Goal: Information Seeking & Learning: Learn about a topic

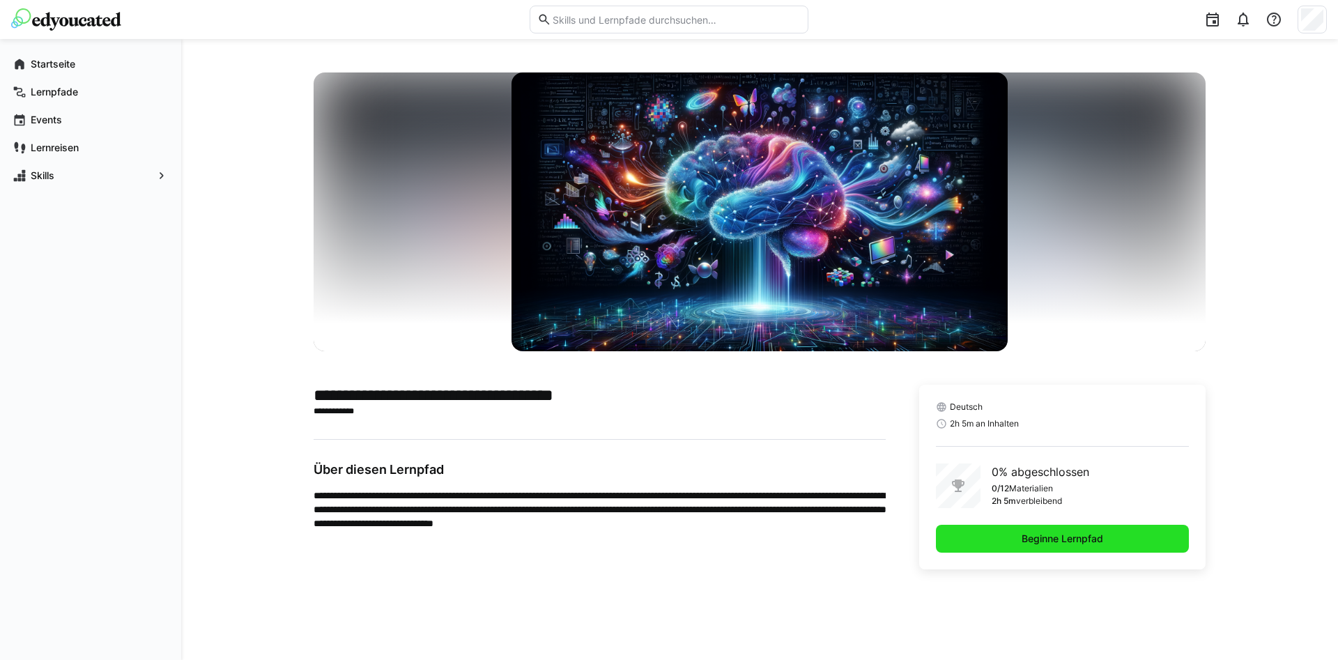
click at [1054, 548] on span "Beginne Lernpfad" at bounding box center [1062, 539] width 253 height 28
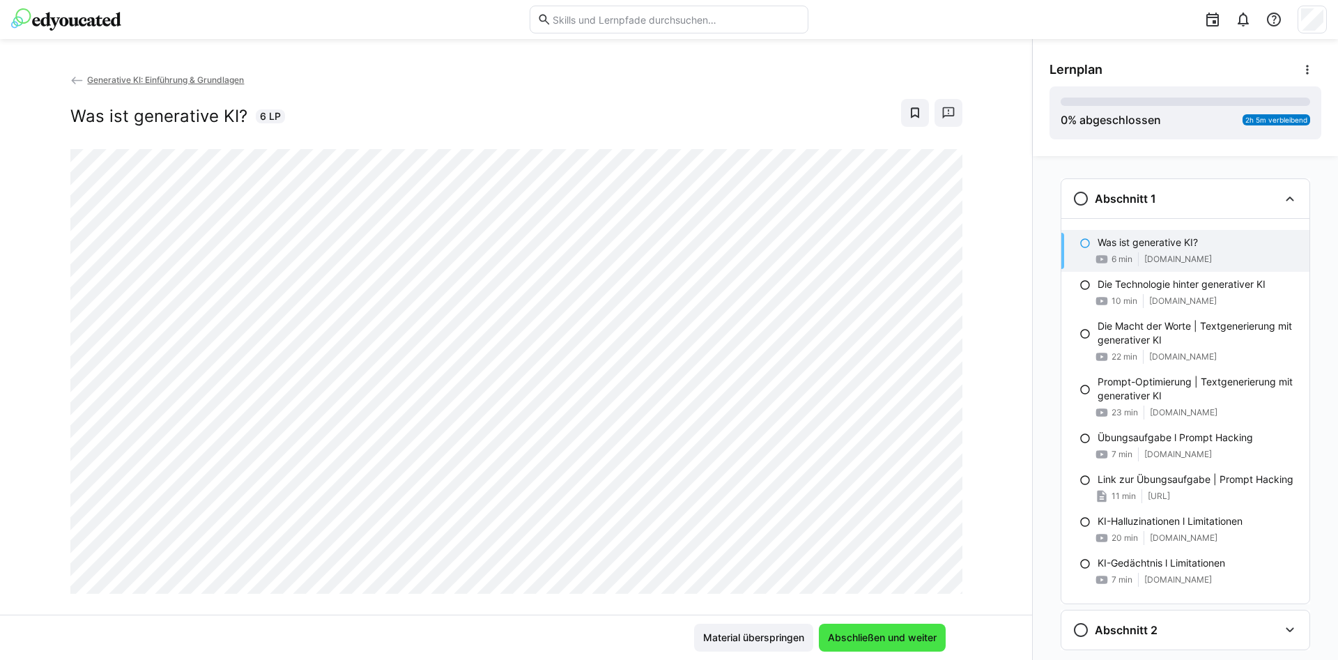
click at [850, 643] on span "Abschließen und weiter" at bounding box center [882, 638] width 113 height 14
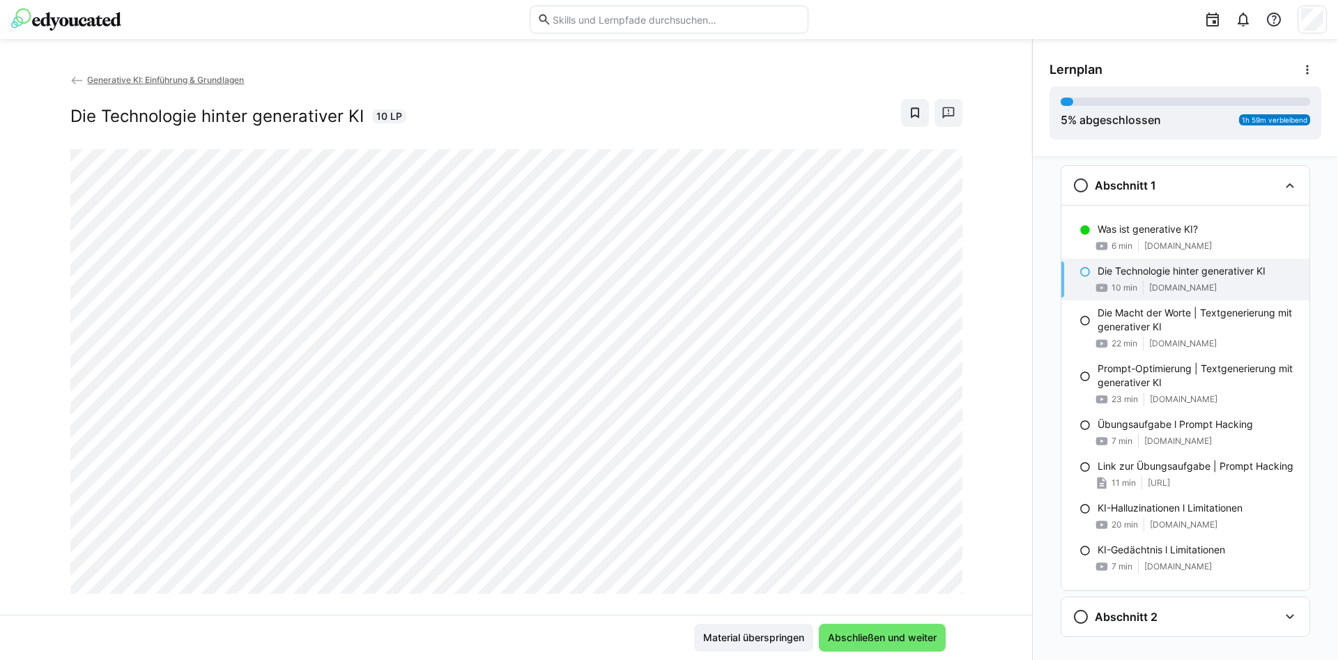
scroll to position [33, 0]
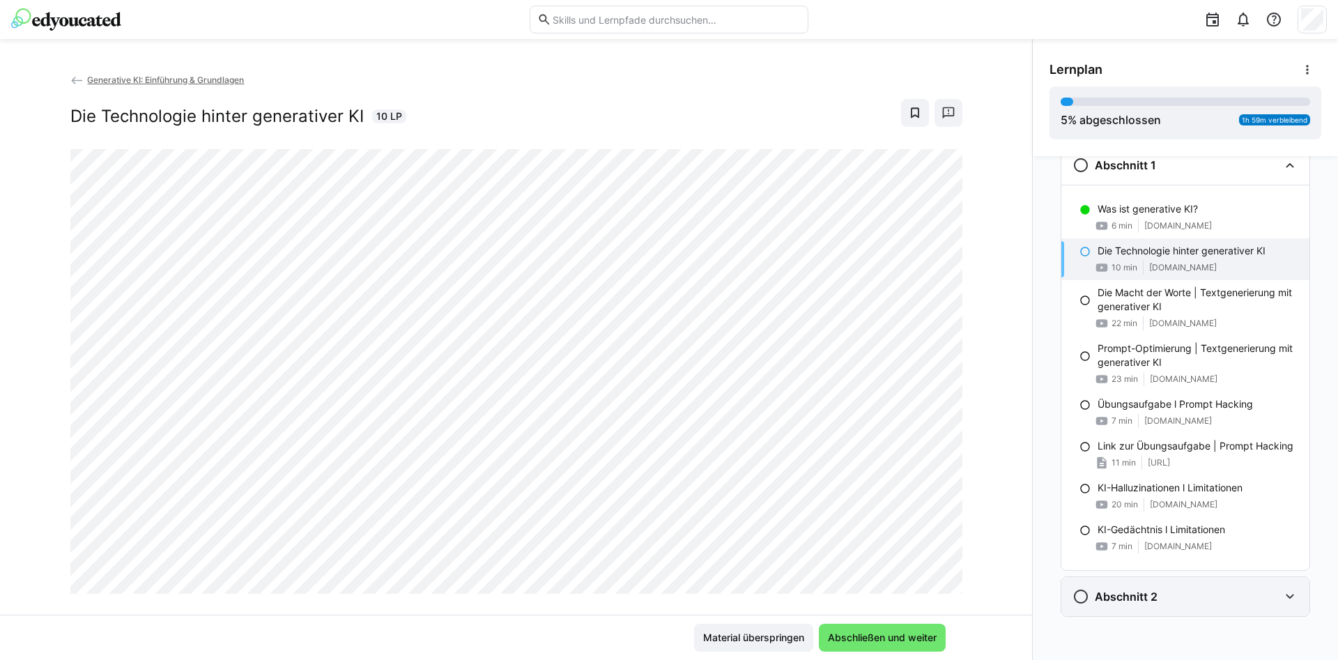
click at [1285, 600] on eds-icon at bounding box center [1290, 596] width 17 height 17
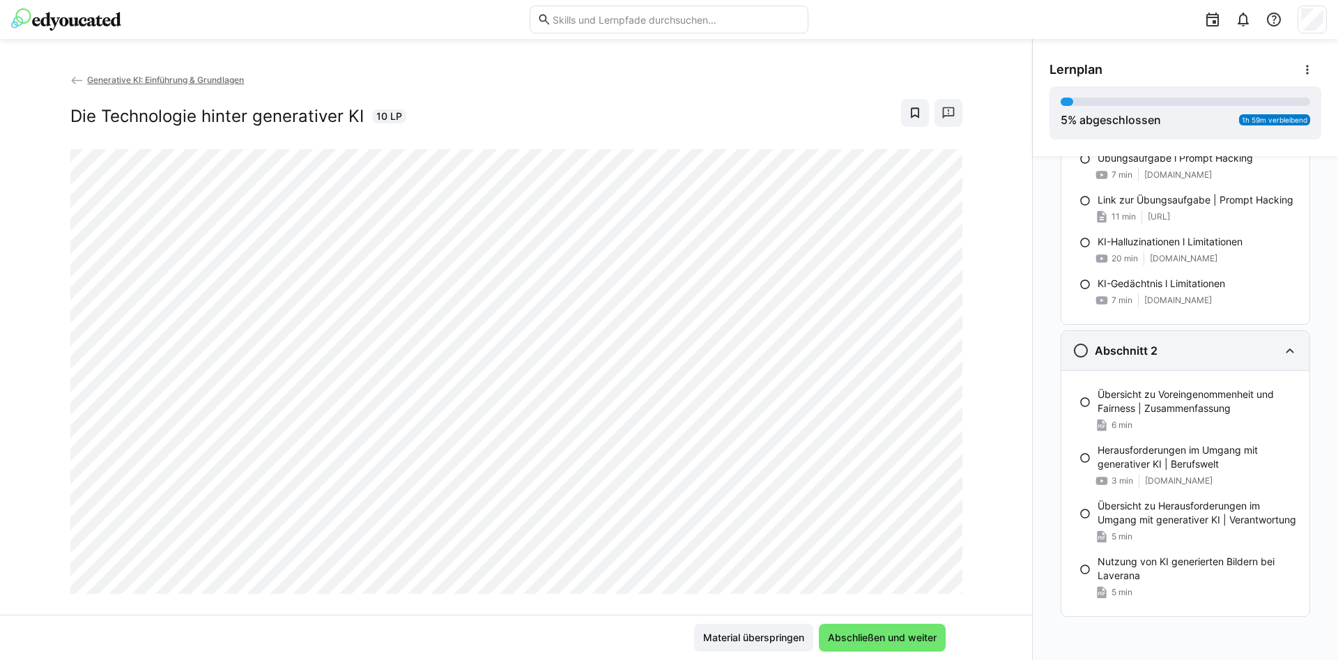
click at [1276, 351] on div "Abschnitt 2" at bounding box center [1176, 350] width 206 height 17
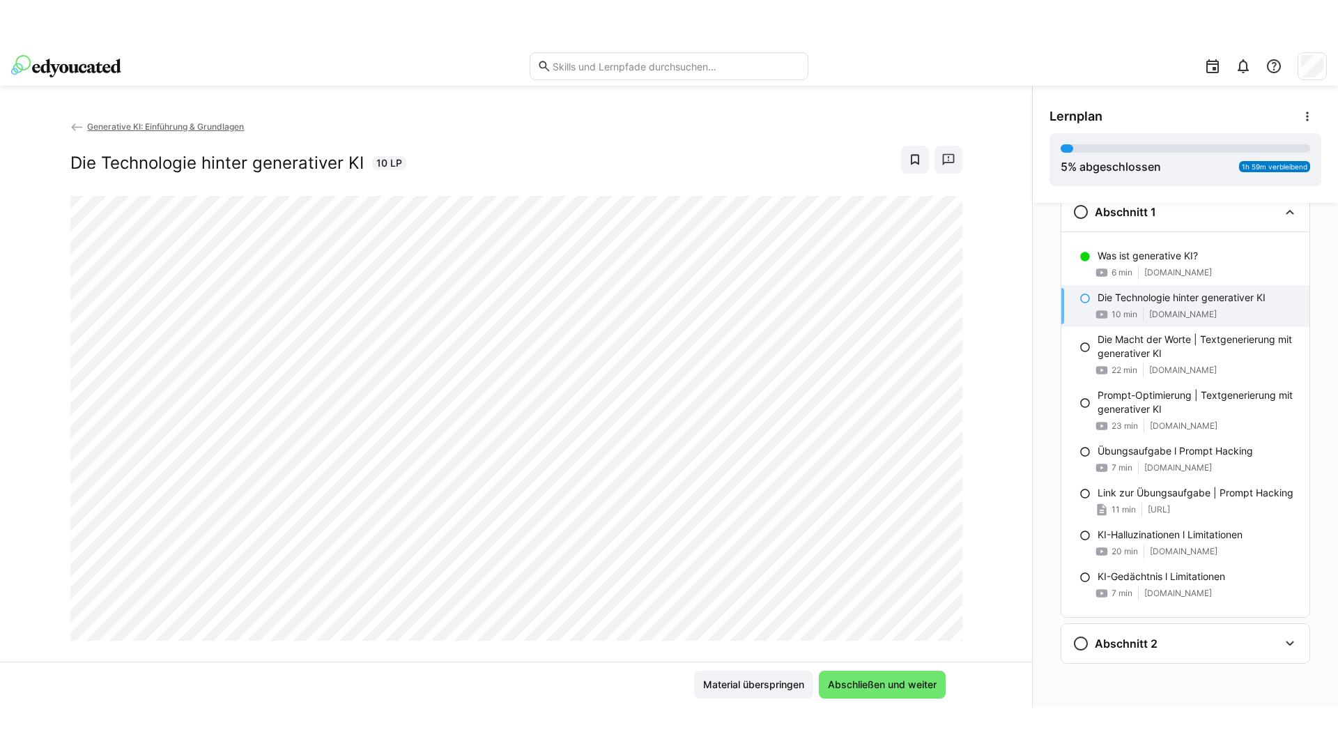
scroll to position [33, 0]
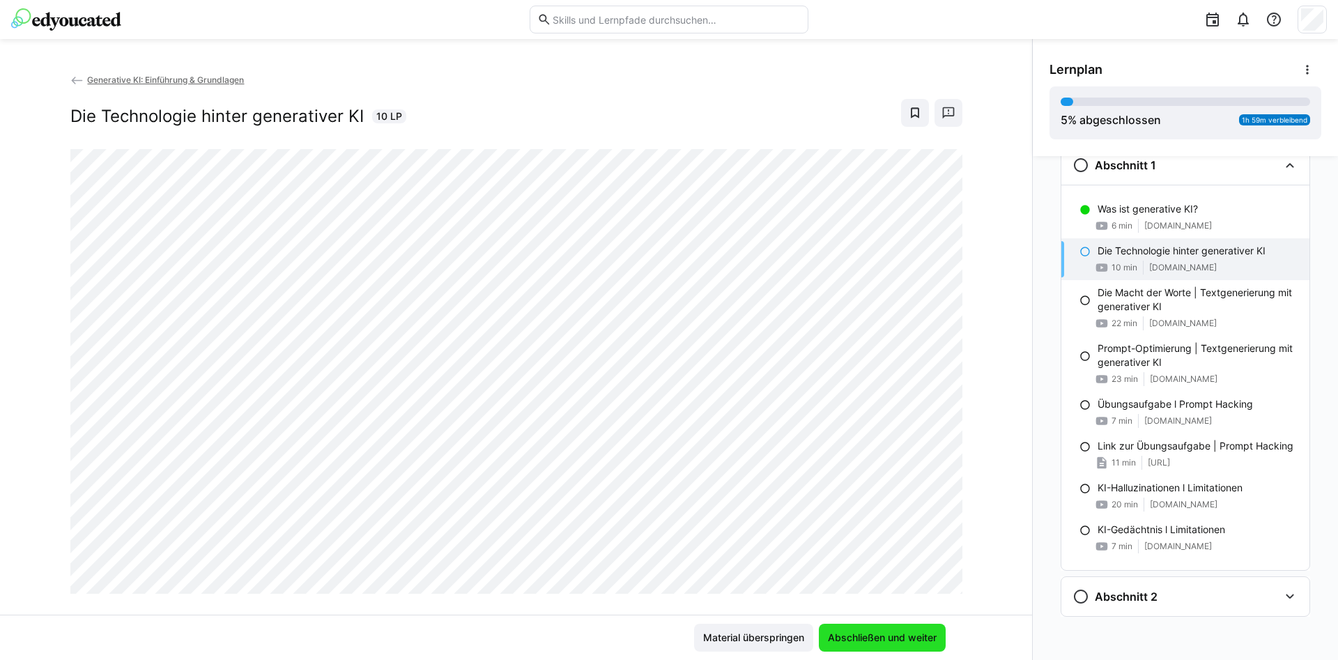
click at [888, 626] on span "Abschließen und weiter" at bounding box center [882, 638] width 127 height 28
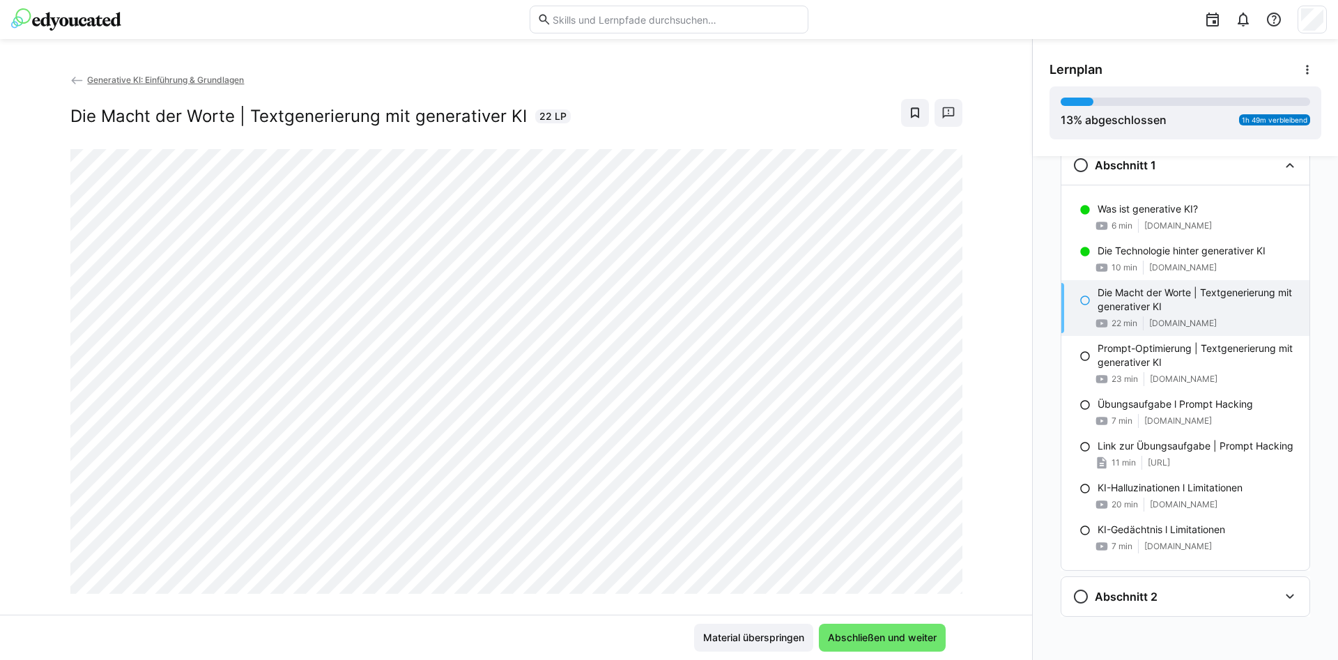
scroll to position [0, 0]
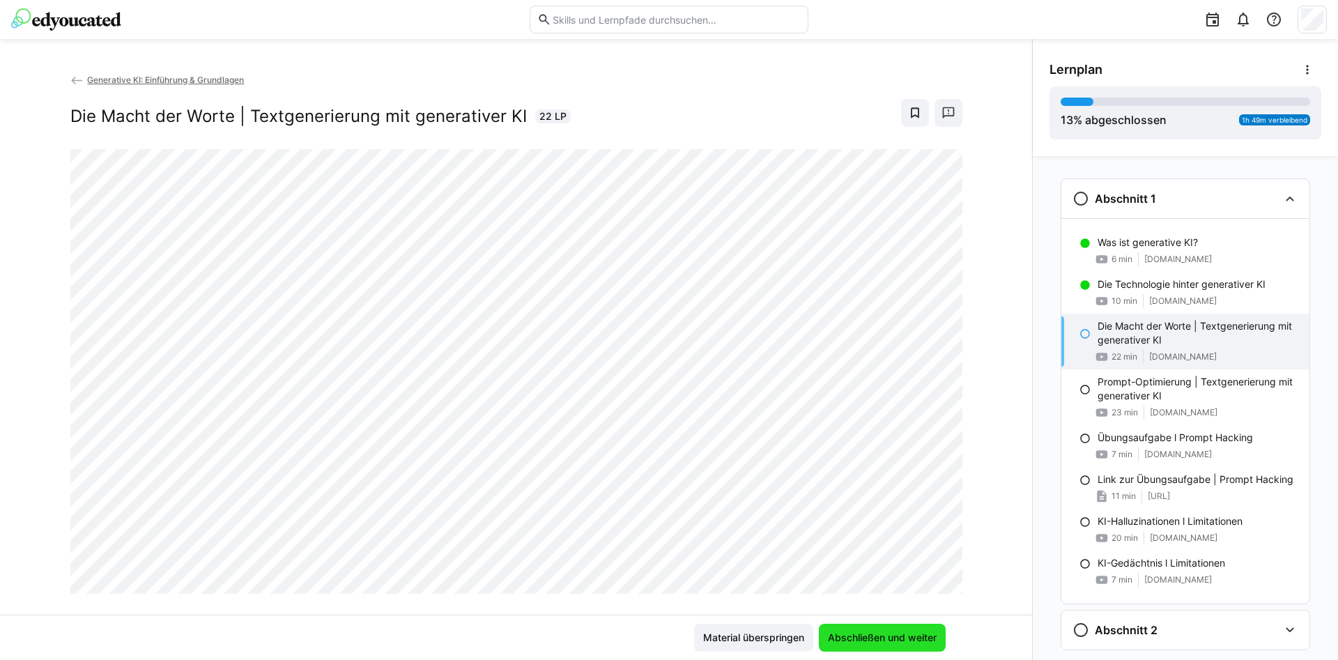
click at [926, 649] on span "Abschließen und weiter" at bounding box center [882, 638] width 127 height 28
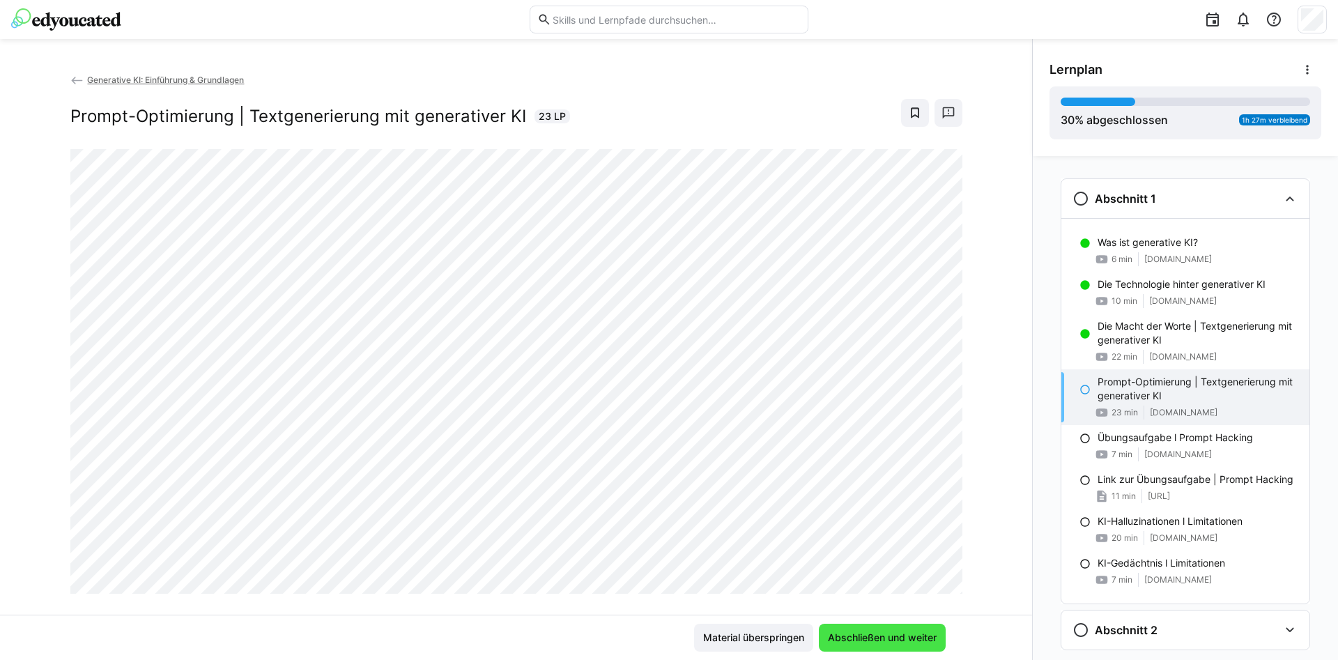
click at [837, 642] on span "Abschließen und weiter" at bounding box center [882, 638] width 113 height 14
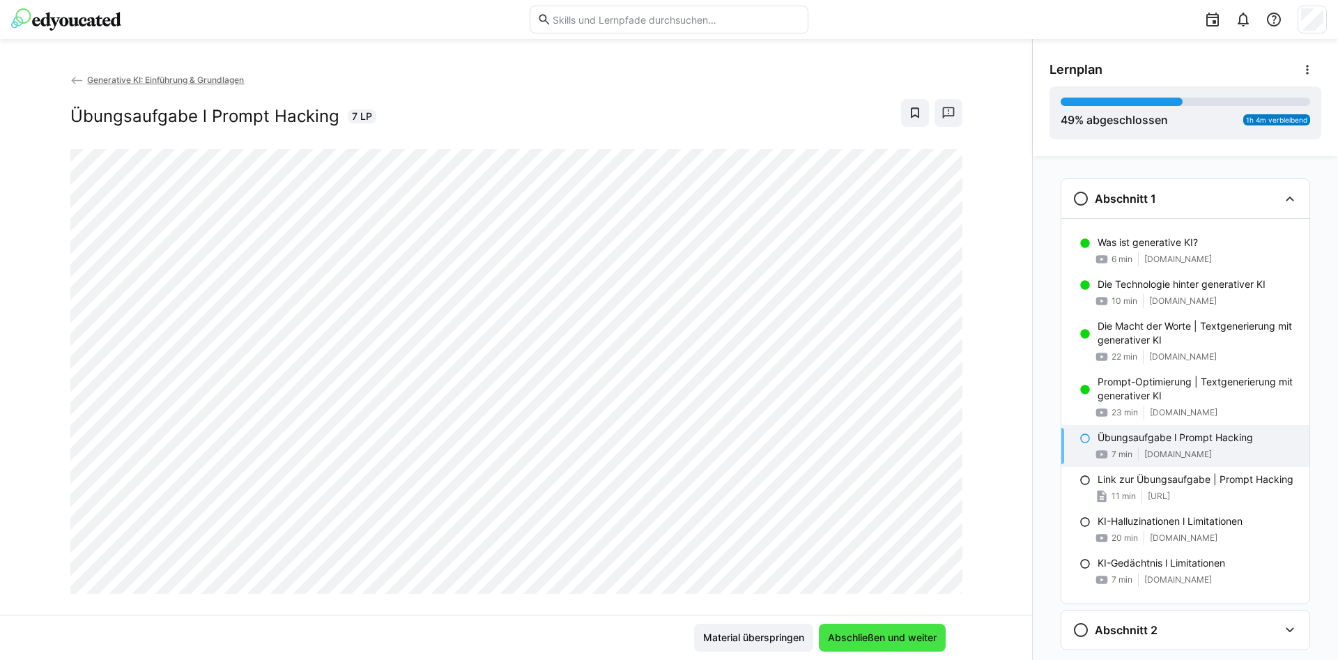
click at [885, 635] on span "Abschließen und weiter" at bounding box center [882, 638] width 113 height 14
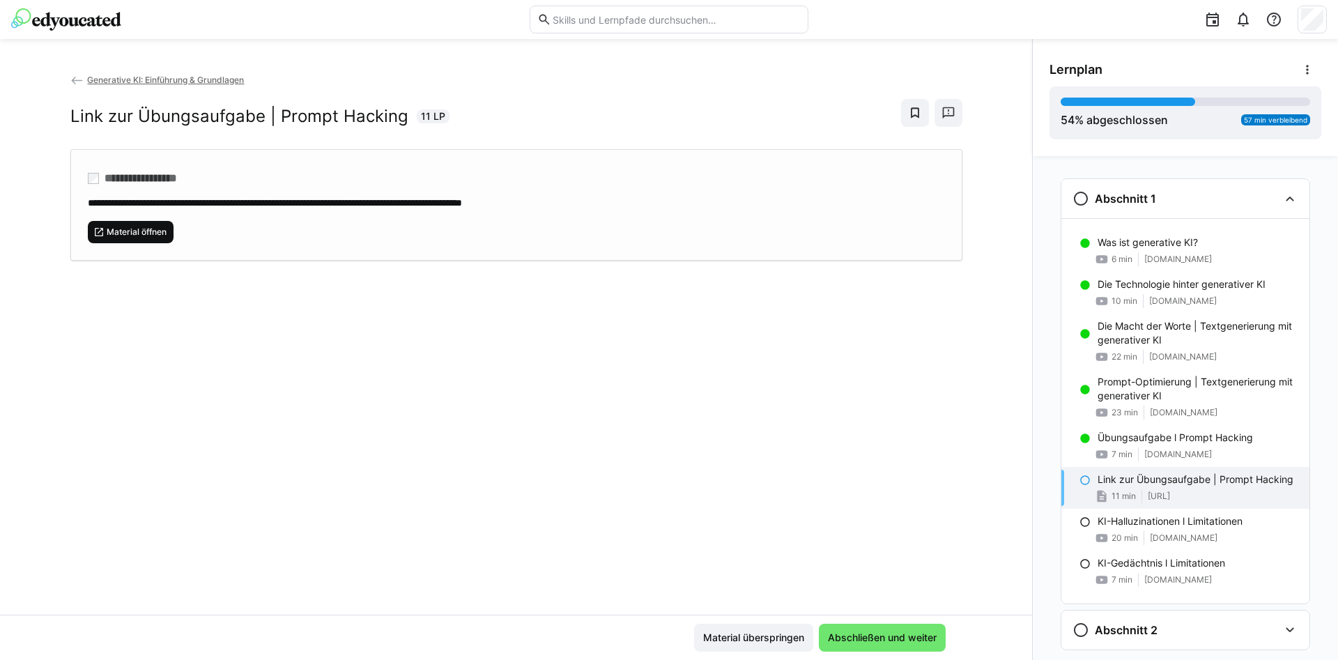
click at [138, 229] on span "Material öffnen" at bounding box center [136, 232] width 63 height 11
click at [900, 637] on span "Abschließen und weiter" at bounding box center [882, 638] width 113 height 14
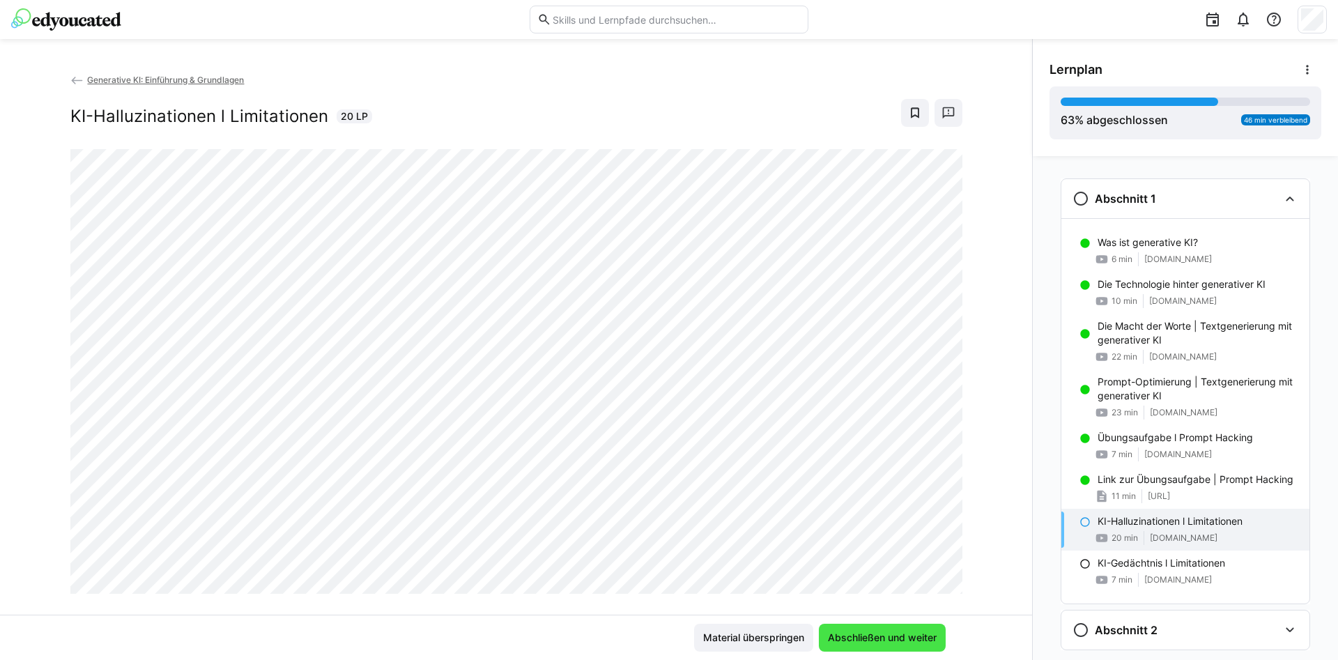
click at [869, 645] on span "Abschließen und weiter" at bounding box center [882, 638] width 127 height 28
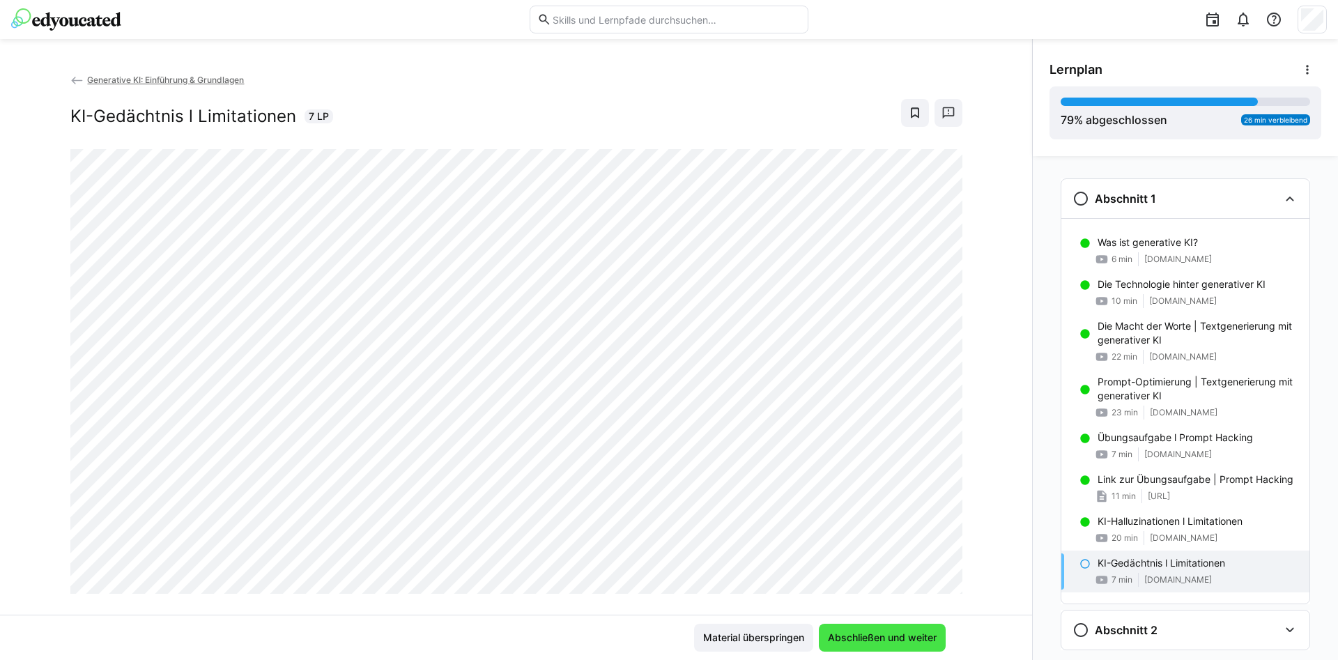
click at [922, 625] on span "Abschließen und weiter" at bounding box center [882, 638] width 127 height 28
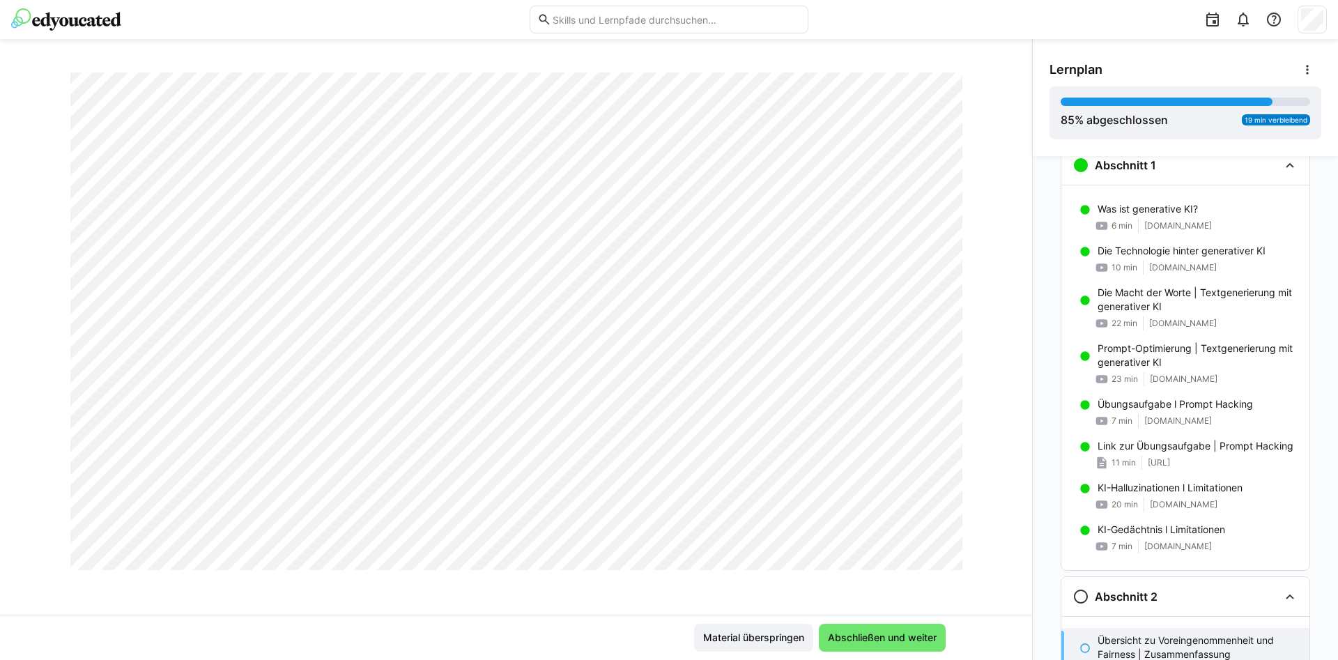
scroll to position [1493, 0]
click at [884, 640] on span "Abschließen und weiter" at bounding box center [882, 638] width 113 height 14
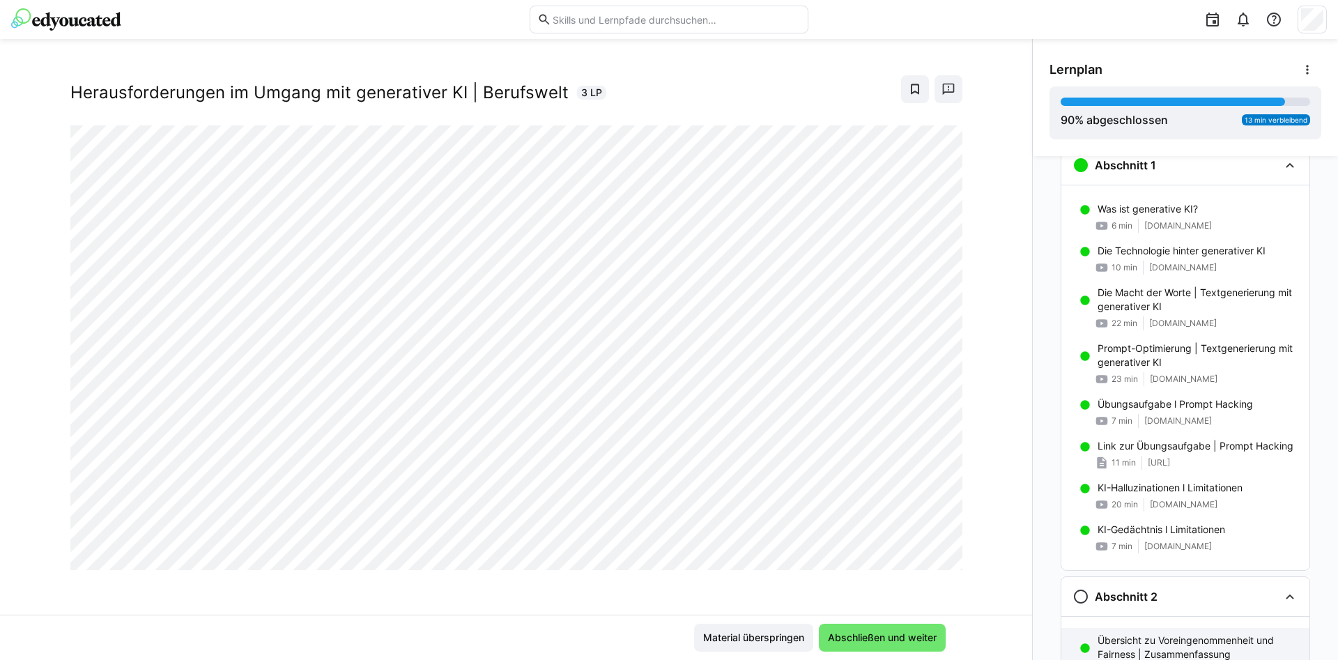
scroll to position [279, 0]
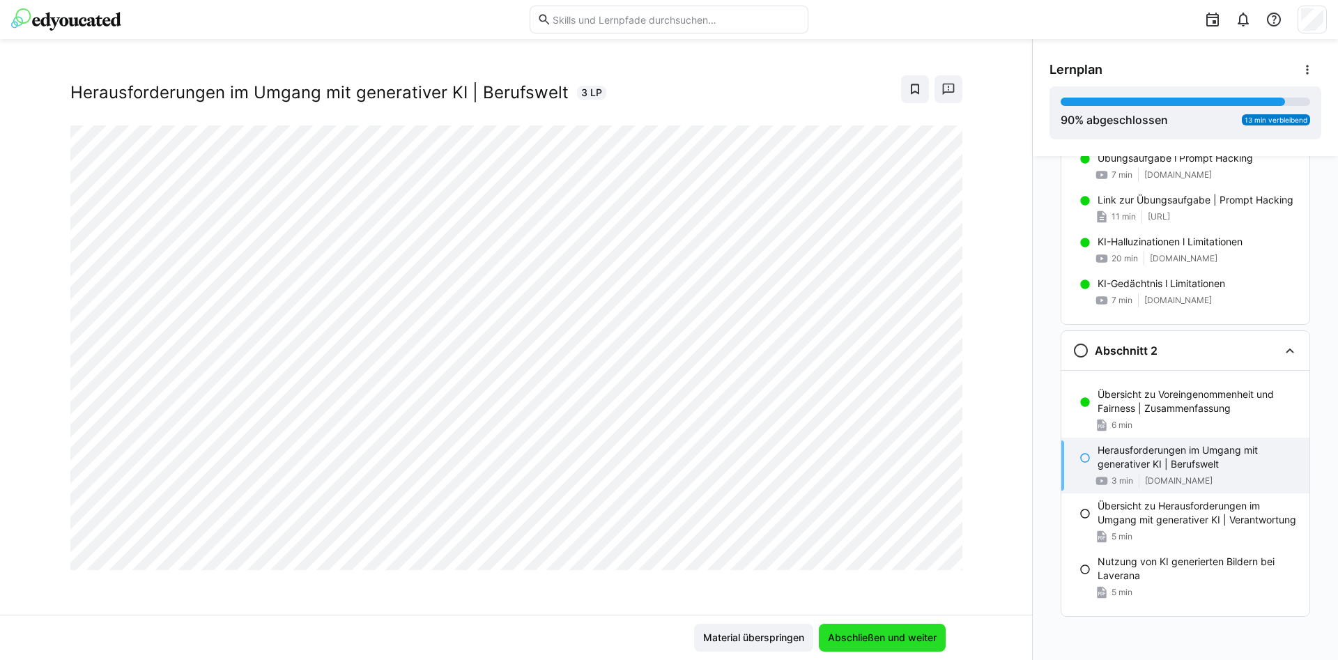
click at [891, 638] on span "Abschließen und weiter" at bounding box center [882, 638] width 113 height 14
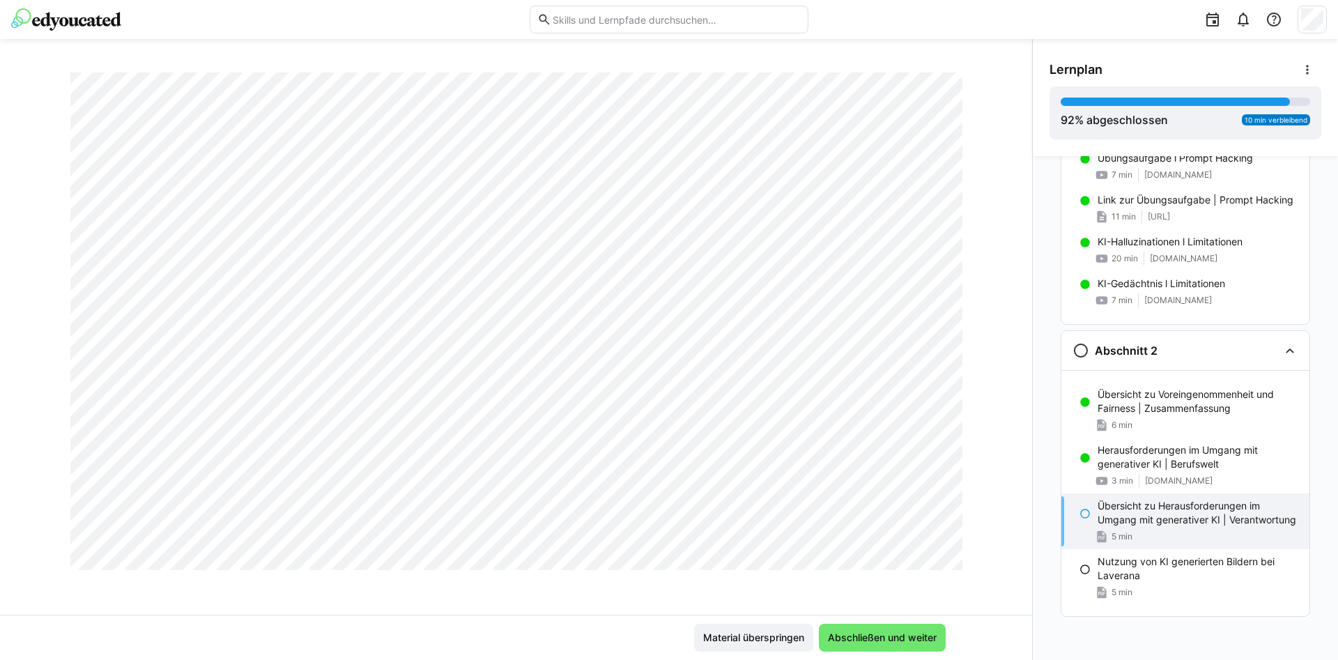
scroll to position [1801, 0]
click at [895, 636] on span "Abschließen und weiter" at bounding box center [882, 638] width 113 height 14
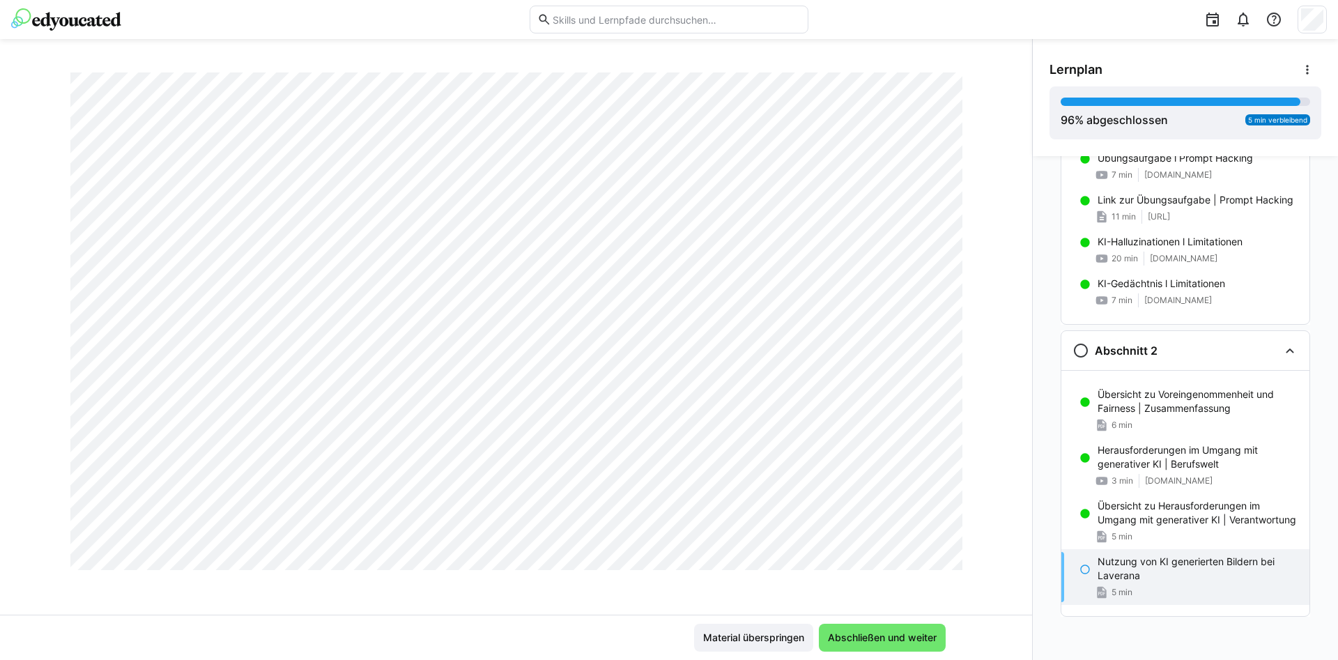
scroll to position [4114, 0]
click at [851, 637] on span "Abschließen und weiter" at bounding box center [882, 638] width 113 height 14
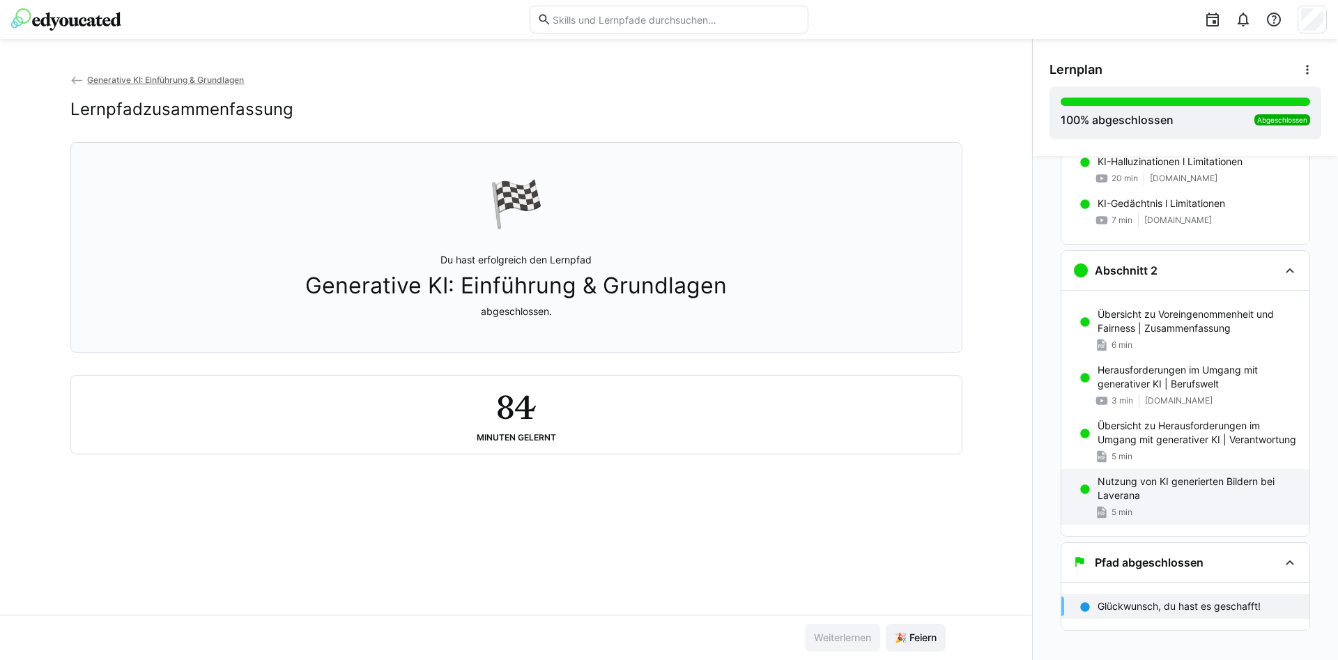
scroll to position [374, 0]
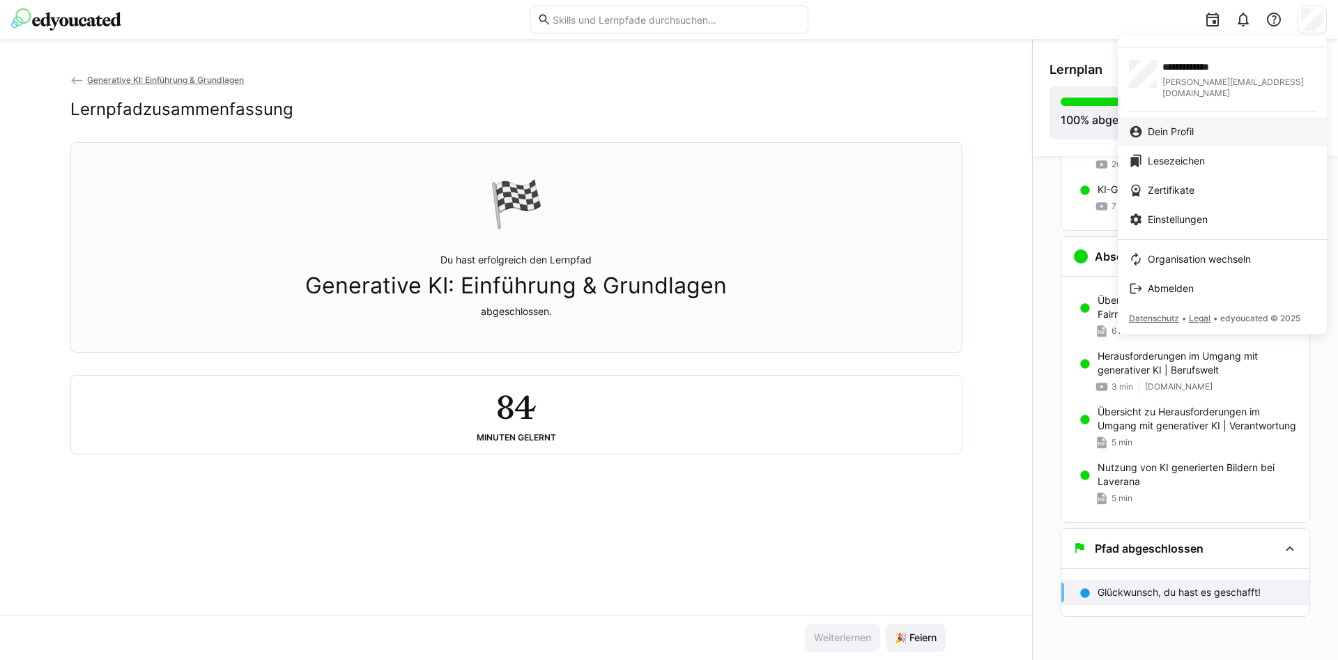
click at [1179, 130] on link "Dein Profil" at bounding box center [1222, 131] width 209 height 29
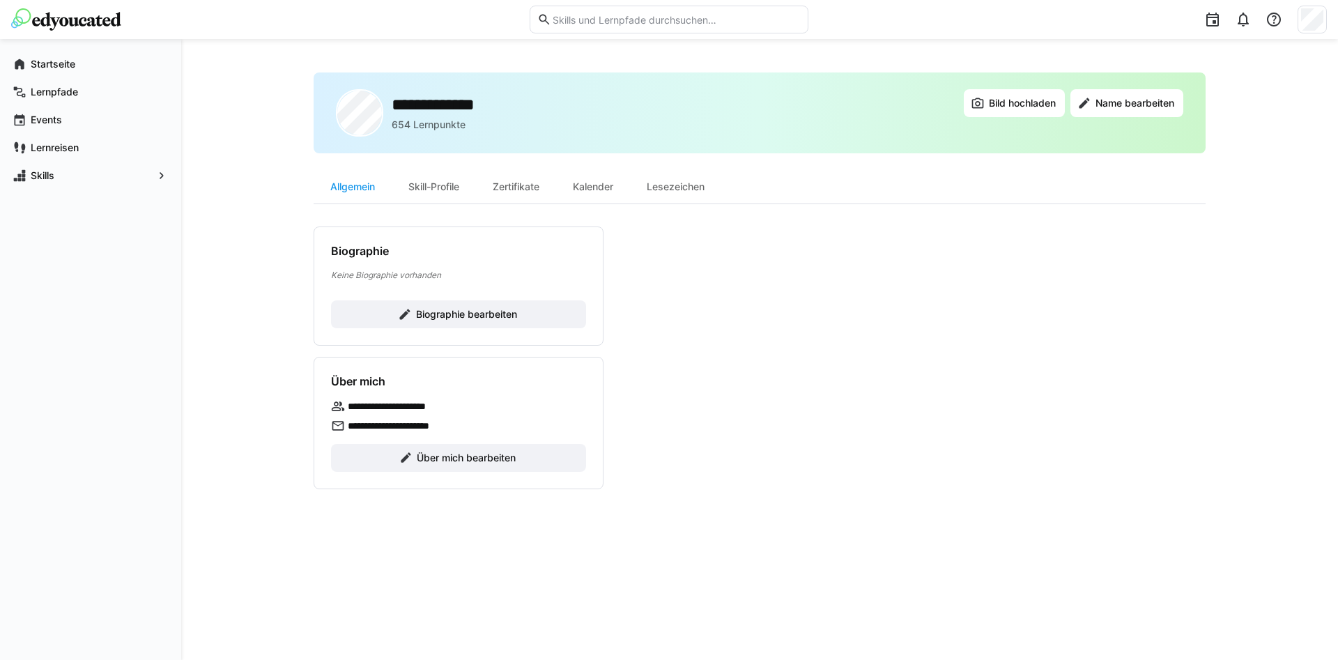
click at [103, 18] on img at bounding box center [66, 19] width 110 height 22
